Goal: Go to known website: Access a specific website the user already knows

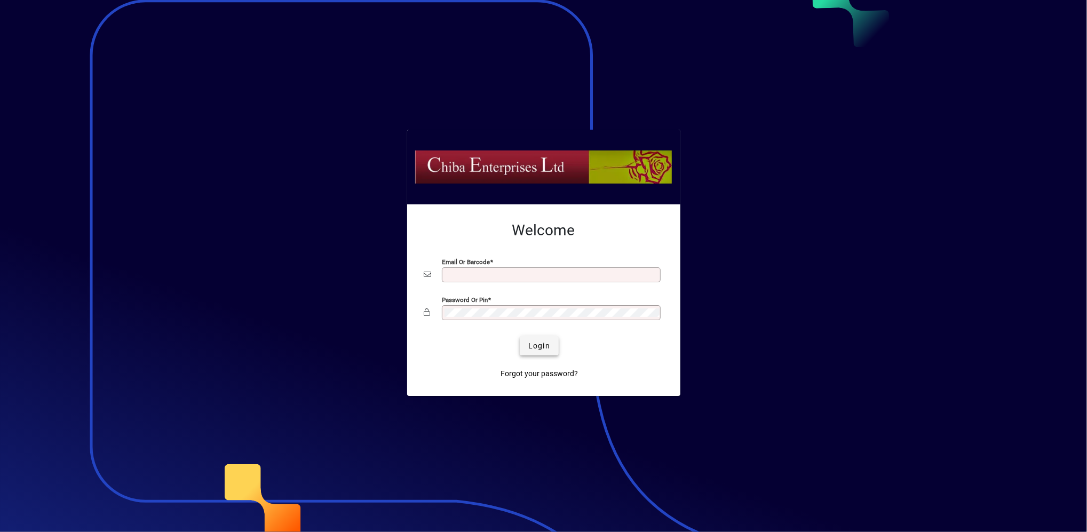
type input "**********"
click at [537, 346] on span "Login" at bounding box center [539, 345] width 22 height 11
